Goal: Find specific page/section: Find specific page/section

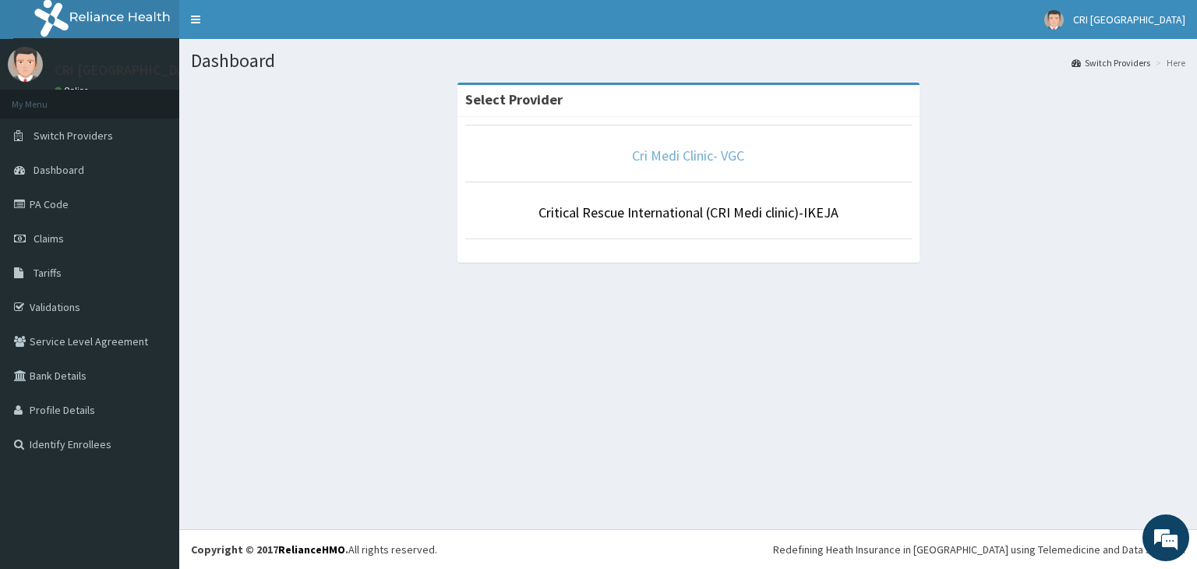
click at [687, 157] on link "Cri Medi Clinic- VGC" at bounding box center [688, 155] width 112 height 18
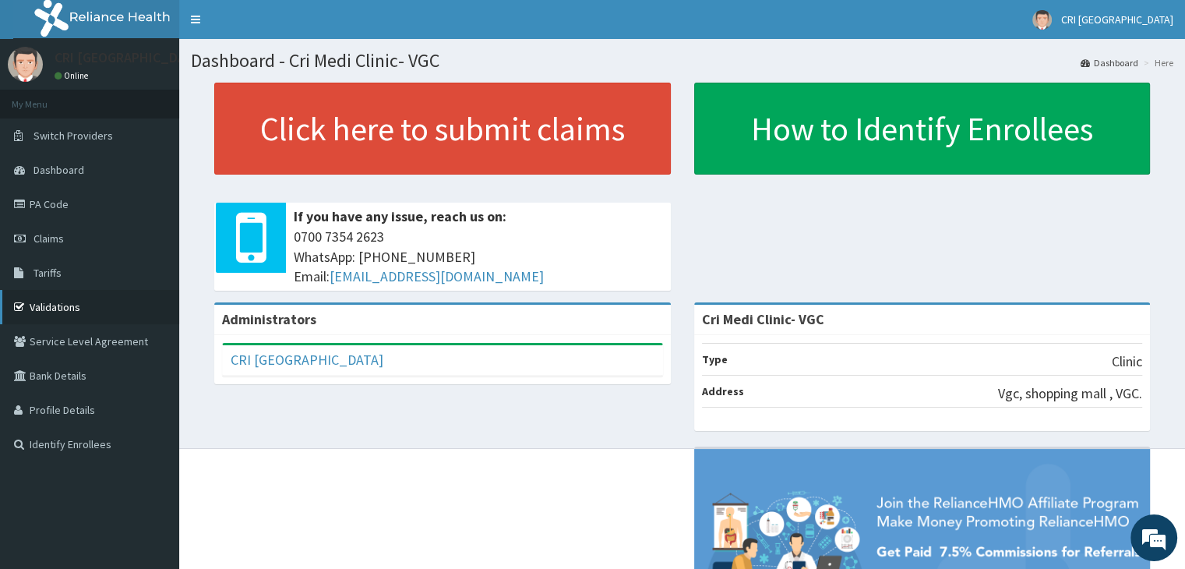
click at [58, 305] on link "Validations" at bounding box center [89, 307] width 179 height 34
